Goal: Navigation & Orientation: Find specific page/section

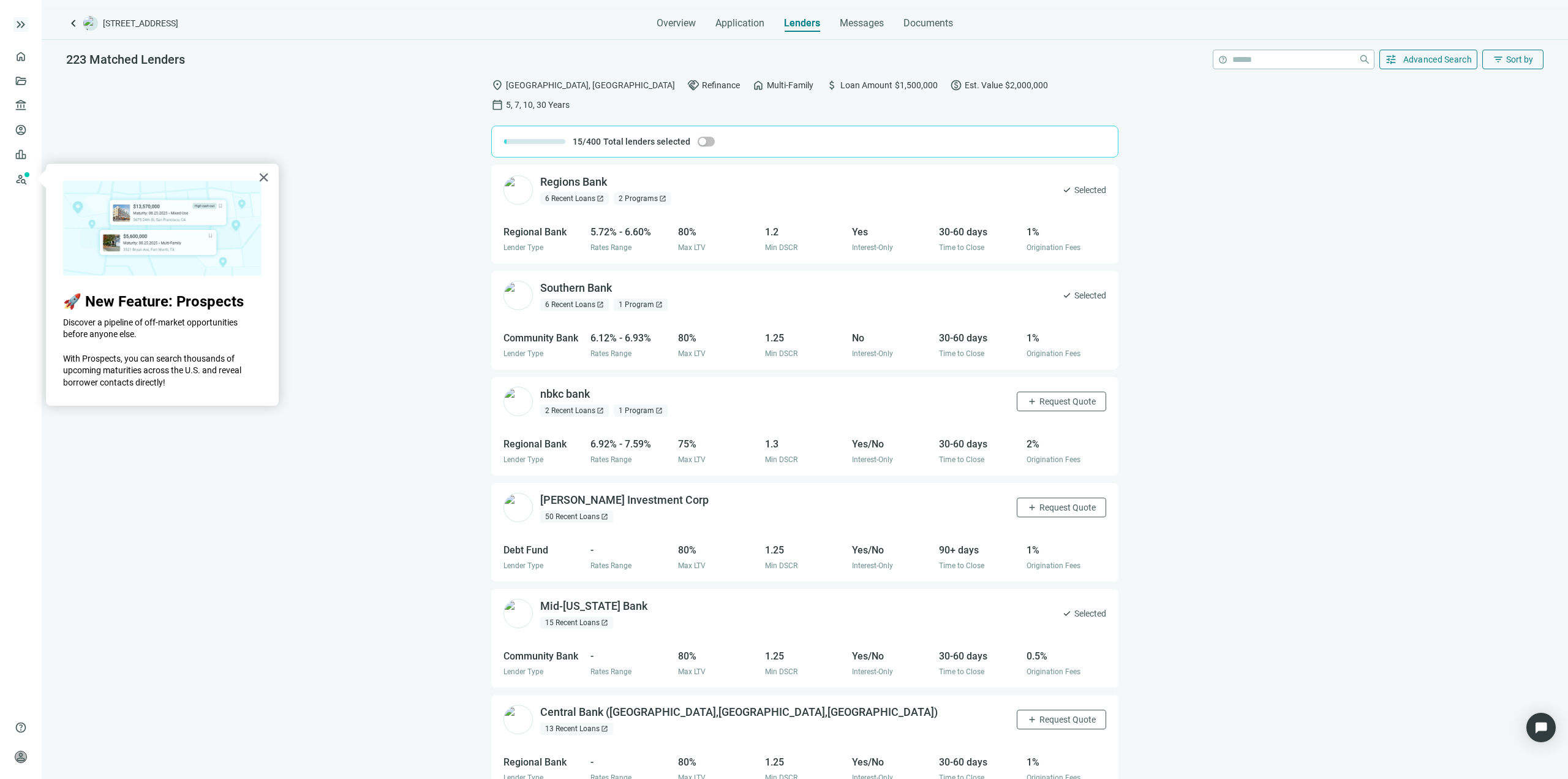
click at [21, 31] on span "keyboard_double_arrow_right" at bounding box center [21, 24] width 15 height 15
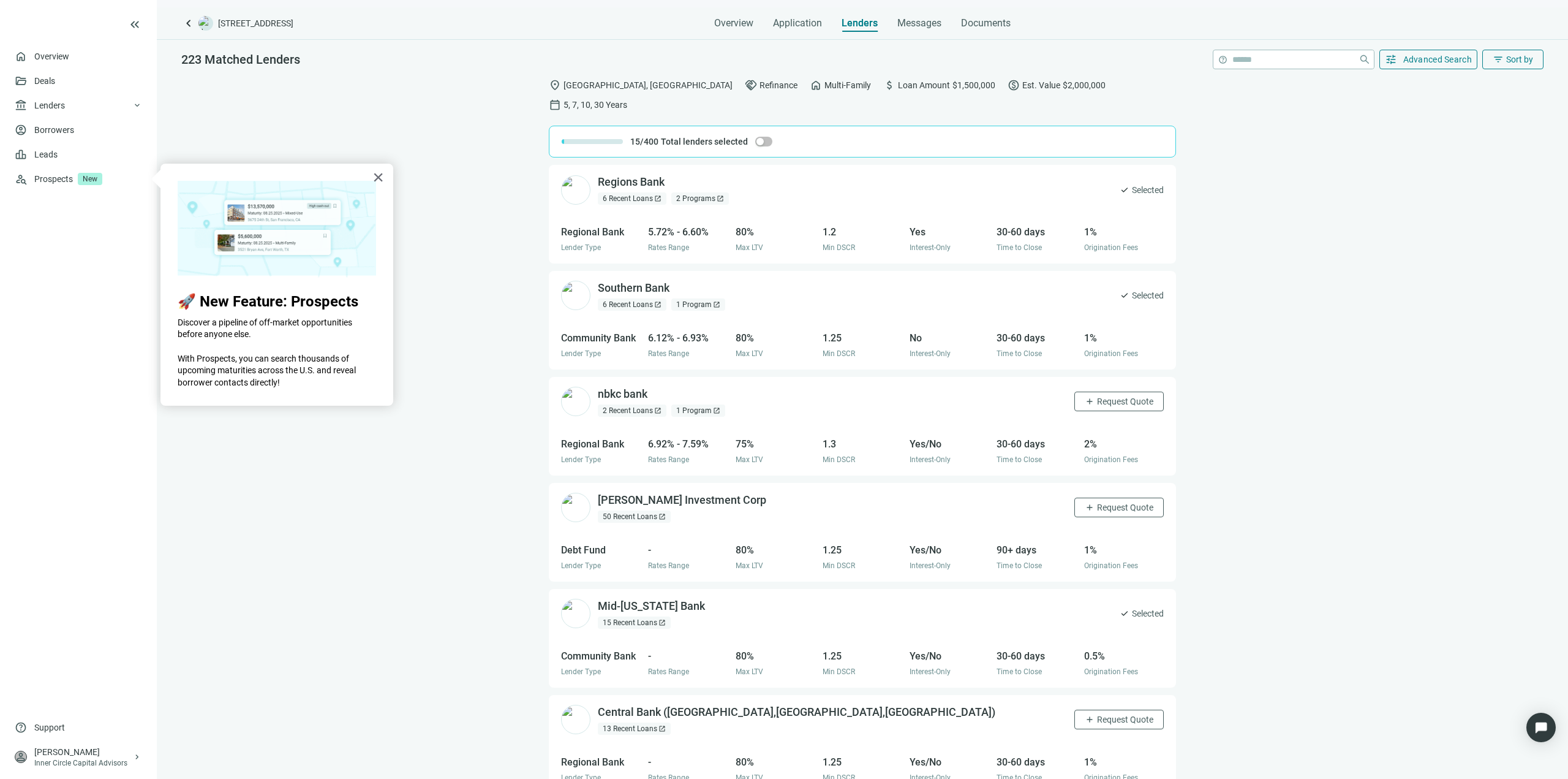
click at [29, 26] on icon at bounding box center [54, 24] width 79 height 25
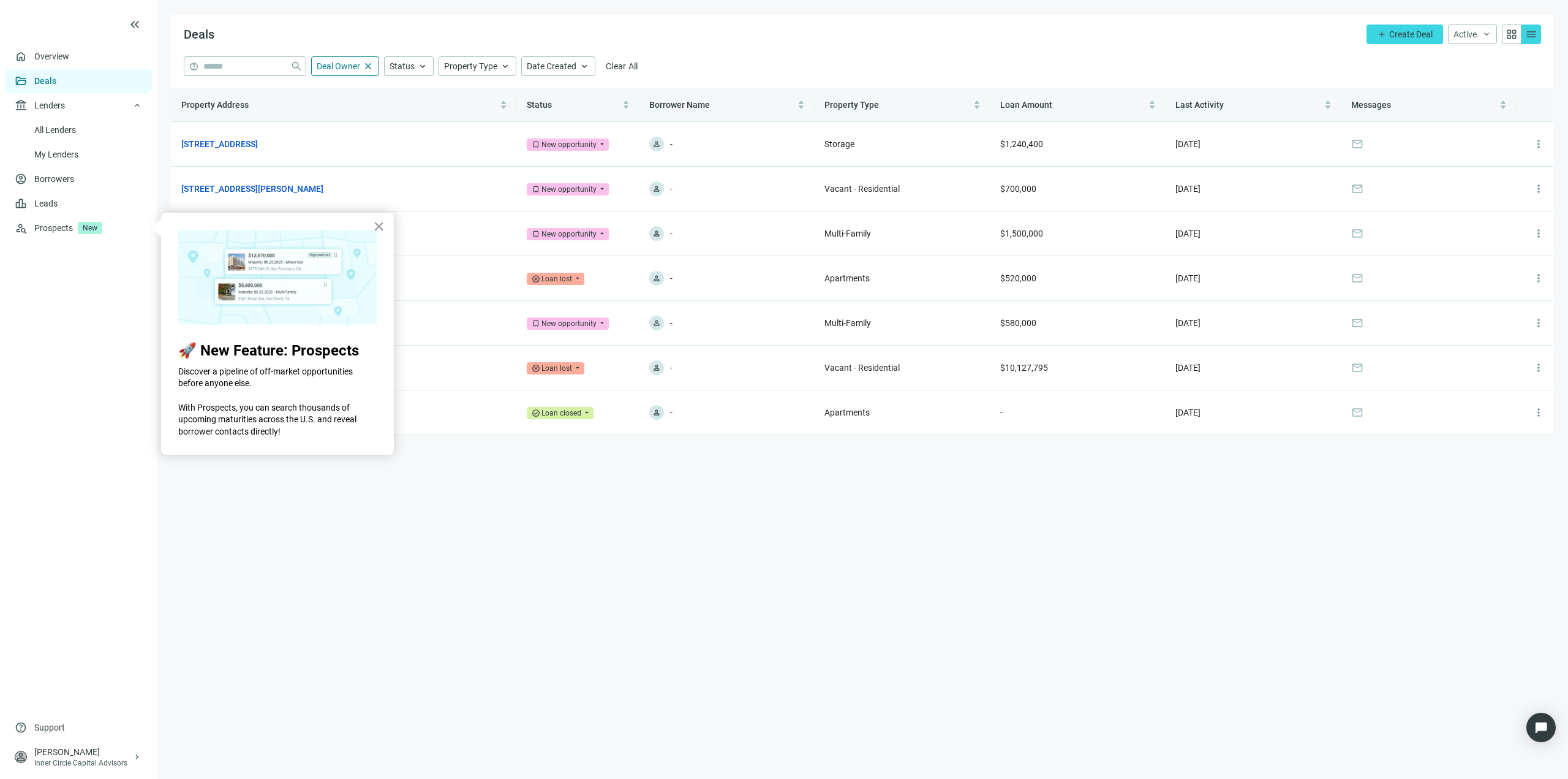
click at [379, 228] on button "×" at bounding box center [379, 226] width 12 height 20
